Goal: Book appointment/travel/reservation

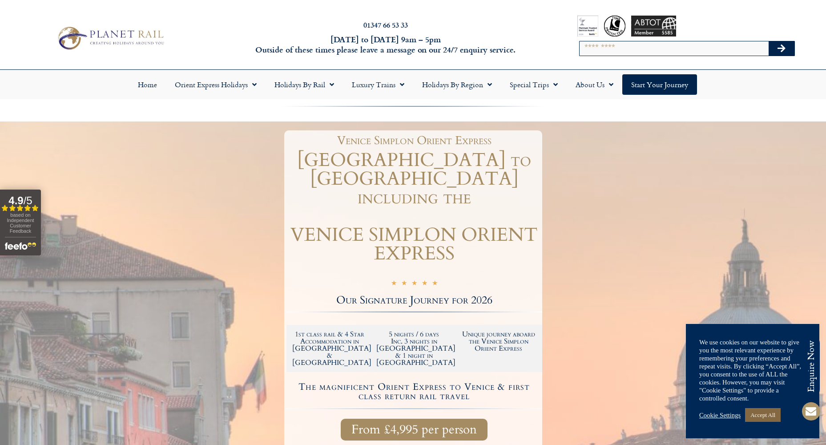
click at [766, 416] on link "Accept All" at bounding box center [763, 415] width 36 height 14
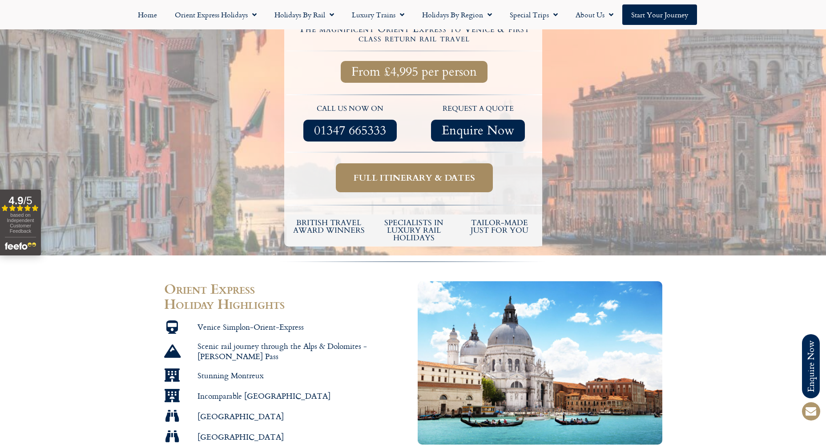
scroll to position [356, 0]
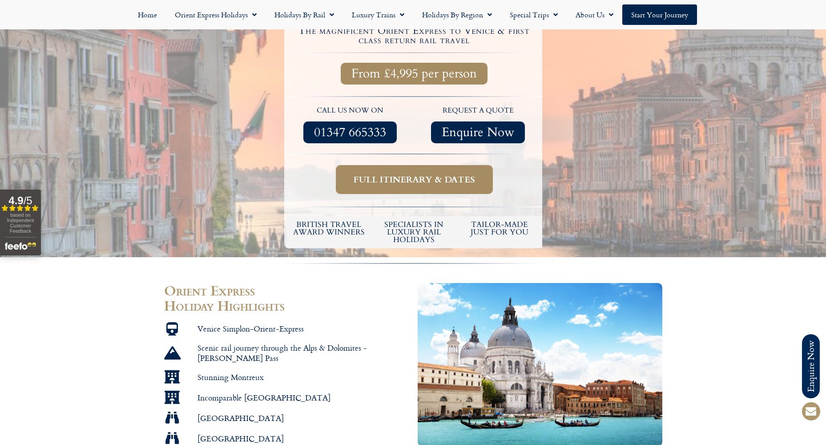
click at [413, 174] on span "Full itinerary & dates" at bounding box center [413, 179] width 121 height 11
click at [393, 174] on span "Full itinerary & dates" at bounding box center [413, 179] width 121 height 11
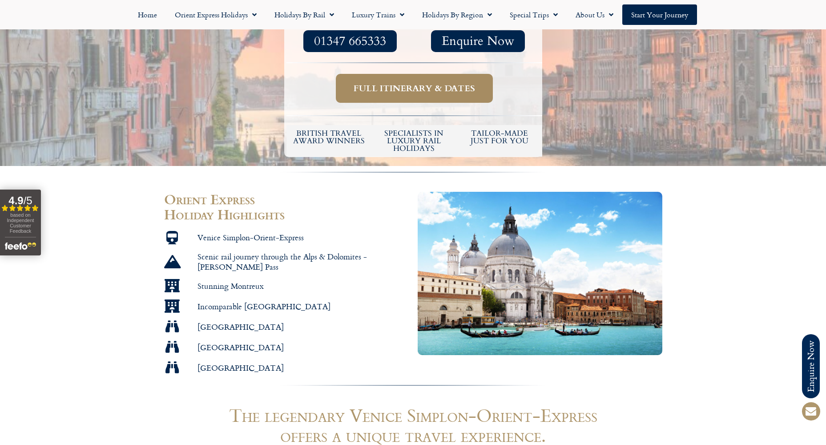
scroll to position [445, 0]
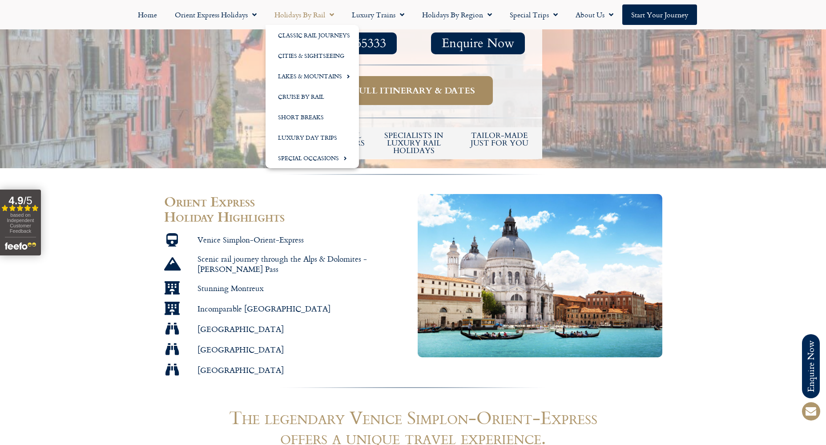
click at [297, 13] on link "Holidays by Rail" at bounding box center [303, 14] width 77 height 20
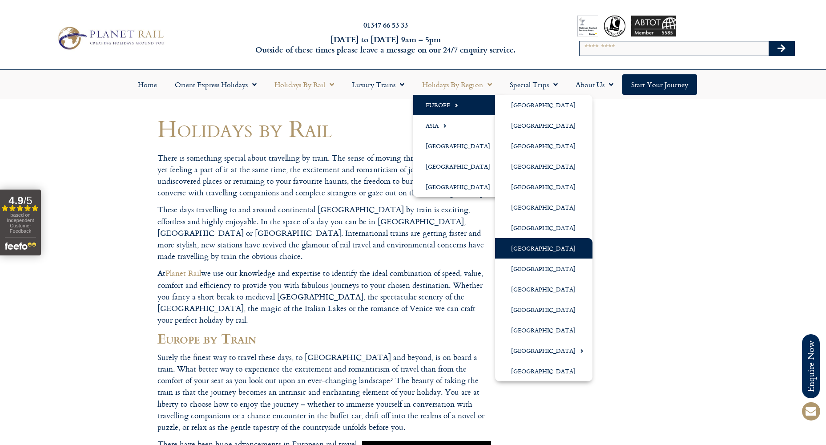
click at [522, 247] on link "[GEOGRAPHIC_DATA]" at bounding box center [543, 248] width 97 height 20
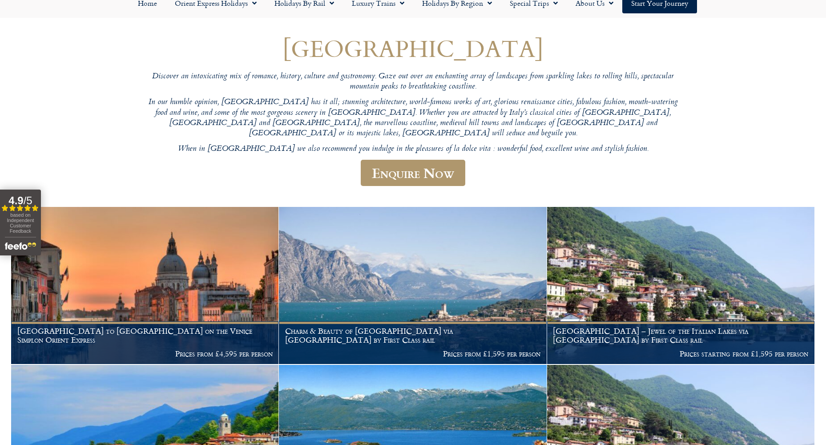
scroll to position [133, 0]
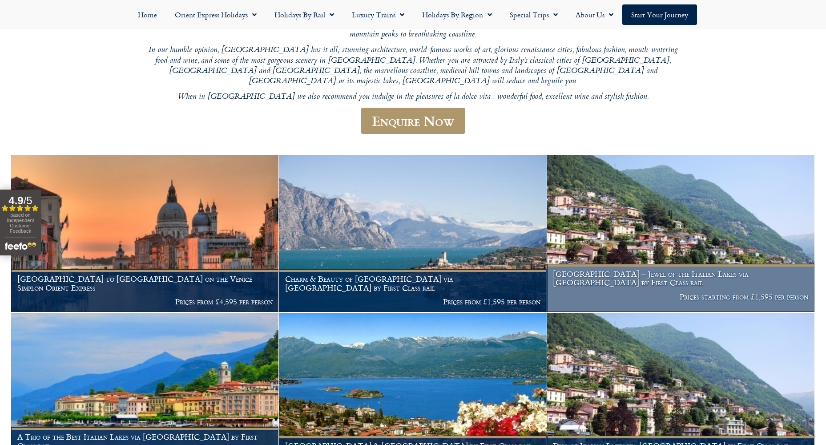
click at [710, 292] on p "Prices starting from £1,595 per person" at bounding box center [680, 296] width 255 height 9
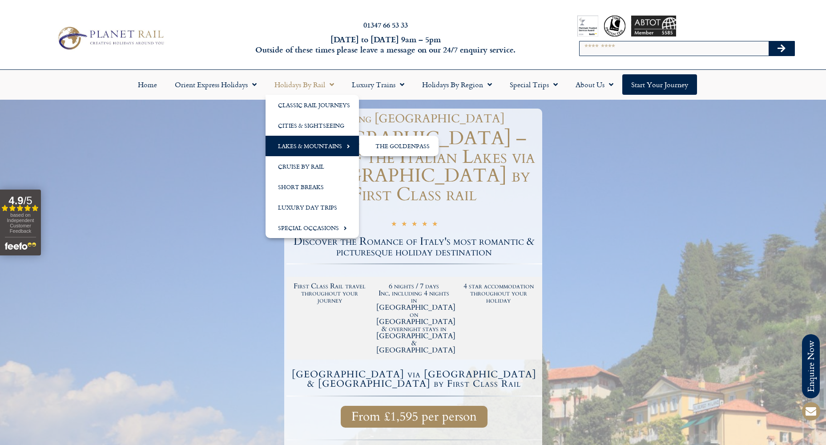
click at [312, 147] on link "Lakes & Mountains" at bounding box center [311, 146] width 93 height 20
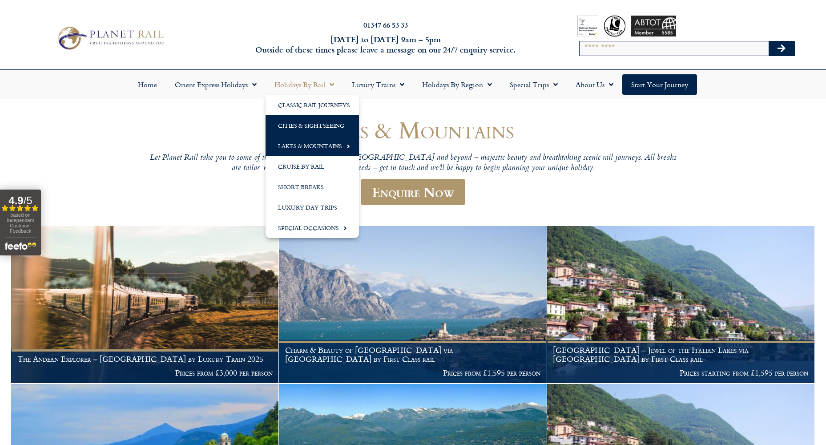
click at [305, 123] on link "Cities & Sightseeing" at bounding box center [311, 125] width 93 height 20
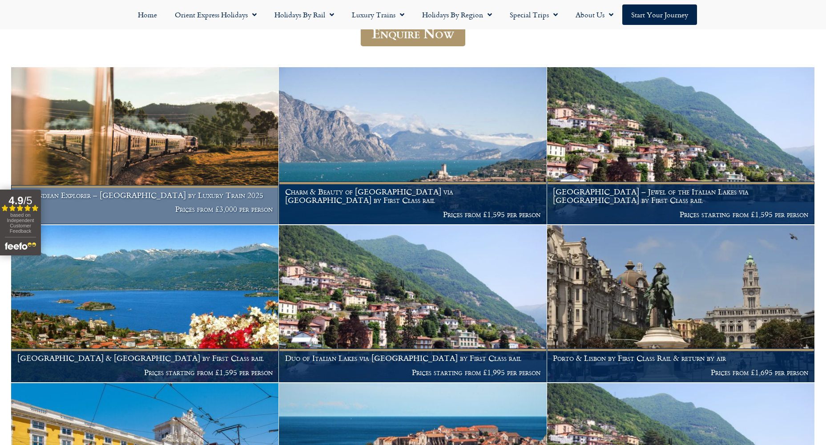
scroll to position [222, 0]
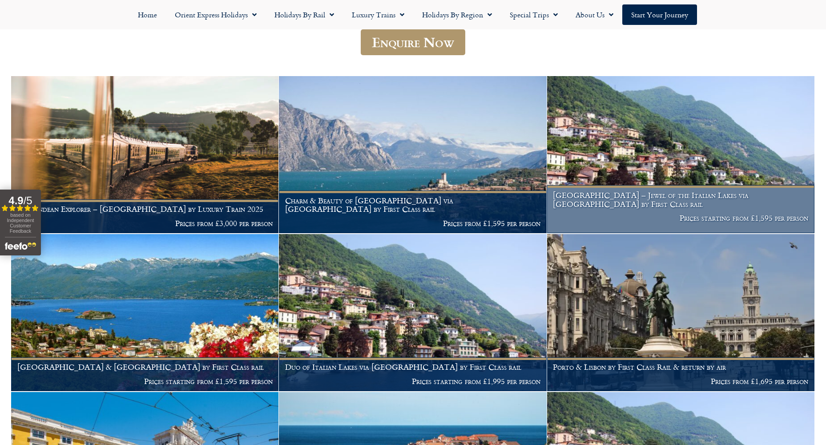
click at [703, 213] on p "Prices starting from £1,595 per person" at bounding box center [680, 217] width 255 height 9
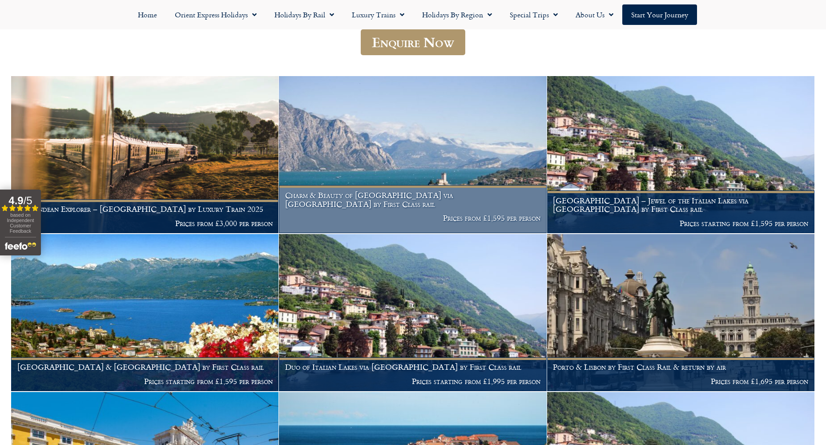
click at [369, 166] on img at bounding box center [412, 154] width 267 height 157
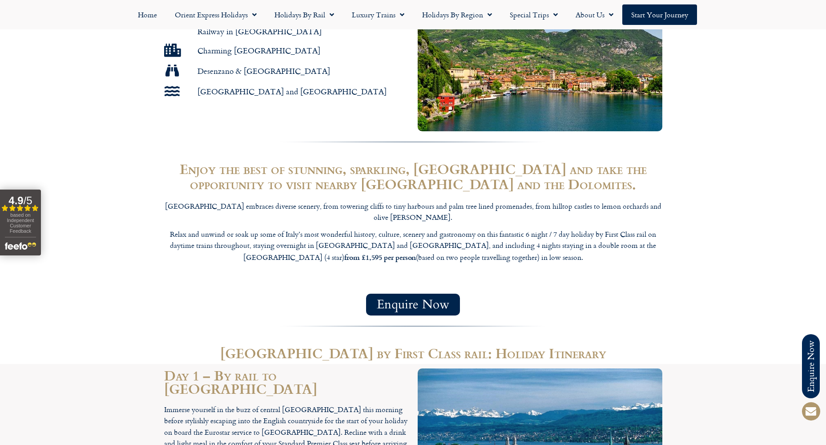
scroll to position [578, 0]
